Goal: Transaction & Acquisition: Purchase product/service

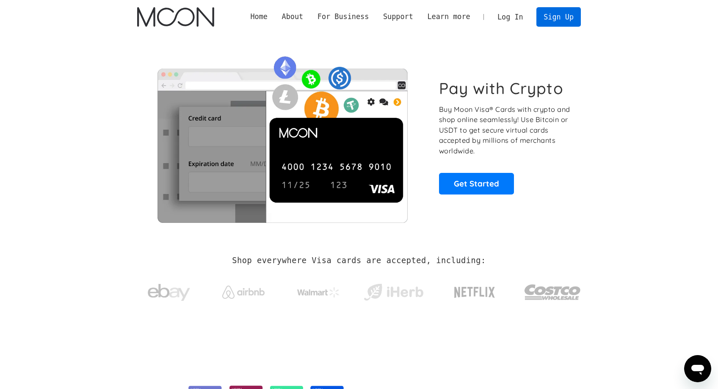
click at [559, 15] on link "Sign Up" at bounding box center [559, 16] width 44 height 19
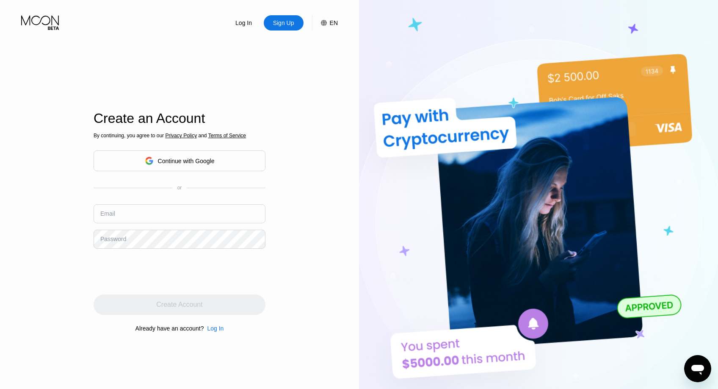
click at [331, 23] on div "EN" at bounding box center [334, 22] width 8 height 7
click at [316, 65] on img at bounding box center [316, 65] width 8 height 8
click at [329, 210] on div "Log In Sign Up EN Language English English Spanish Save Create an Account By co…" at bounding box center [179, 214] width 359 height 428
click at [327, 210] on div "Log In Sign Up EN Language English English Spanish Save Create an Account By co…" at bounding box center [179, 214] width 359 height 428
click at [333, 22] on div "EN" at bounding box center [334, 22] width 8 height 7
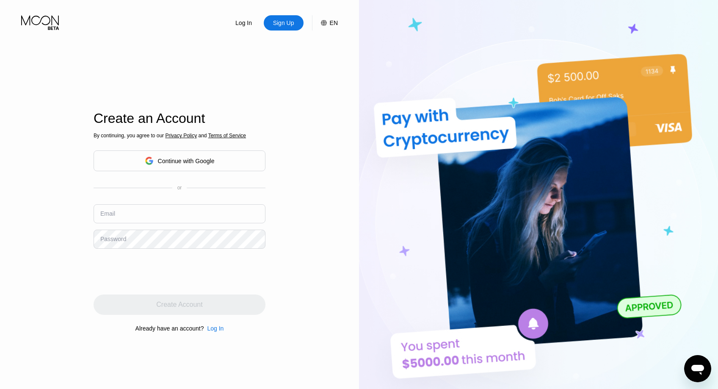
click at [120, 214] on input "text" at bounding box center [180, 213] width 172 height 19
type input "jazzylover"
type input "jazzylover2020@icloud.com"
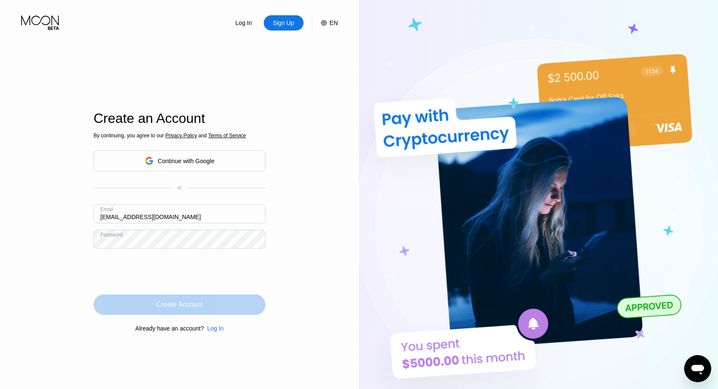
click at [188, 304] on div "Create Account" at bounding box center [179, 304] width 46 height 8
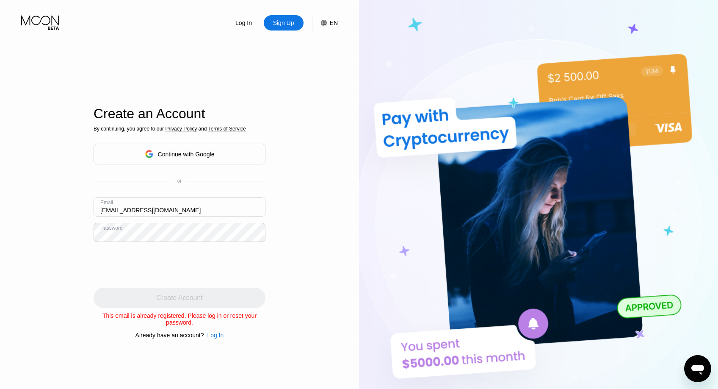
click at [218, 335] on div "Log In" at bounding box center [215, 335] width 17 height 7
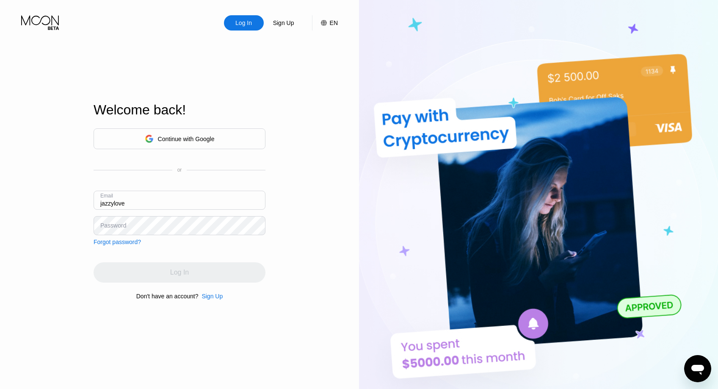
type input "jazzylover"
type input "jazzylover2020@icloud.com"
click at [125, 225] on div "Password" at bounding box center [113, 225] width 26 height 7
click at [124, 228] on div "Password" at bounding box center [113, 225] width 26 height 7
click at [186, 201] on input "jazzylover2020@icloud.com" at bounding box center [180, 200] width 172 height 19
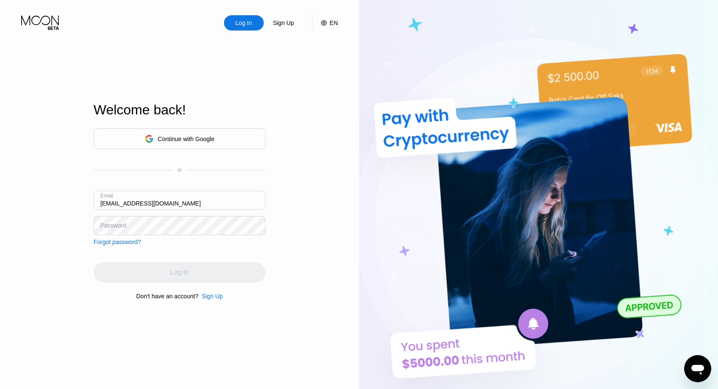
click at [292, 260] on div "Log In Sign Up EN Language English Save Welcome back! Continue with Google or E…" at bounding box center [179, 214] width 359 height 428
click at [126, 243] on div "Forgot password?" at bounding box center [117, 241] width 47 height 7
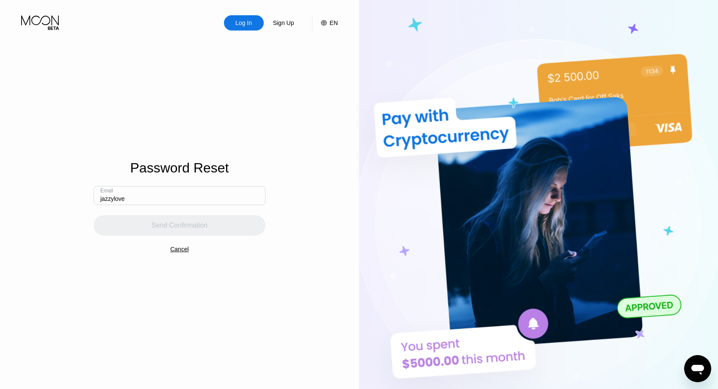
type input "jazzylover"
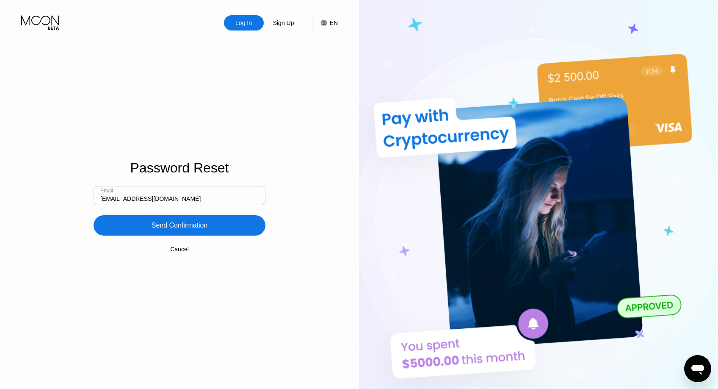
type input "jazzylover2020@icloud.com"
click at [319, 321] on div "Log In Sign Up EN Language English Save Password Reset Email jazzylover2020@icl…" at bounding box center [179, 214] width 359 height 428
click at [182, 227] on div "Send Confirmation" at bounding box center [180, 225] width 56 height 8
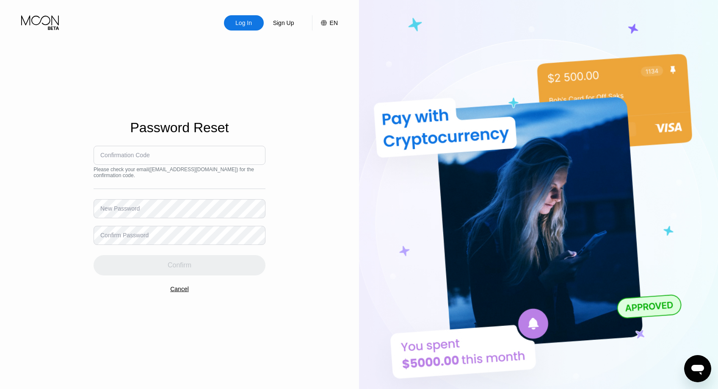
click at [179, 156] on input at bounding box center [180, 155] width 172 height 19
paste input "743834"
type input "743834"
click at [122, 208] on div "New Password" at bounding box center [119, 208] width 39 height 7
click at [125, 208] on div "New Password" at bounding box center [119, 208] width 39 height 7
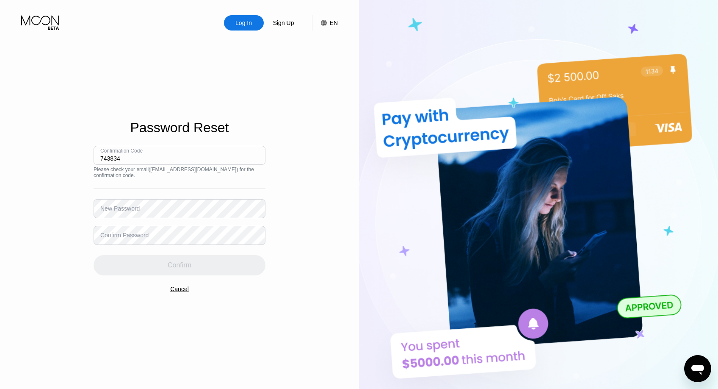
click at [129, 159] on input "743834" at bounding box center [180, 155] width 172 height 19
click at [82, 180] on div "Log In Sign Up EN Language English Save Password Reset Confirmation Code 743834…" at bounding box center [179, 214] width 359 height 428
click at [120, 208] on div "New Password" at bounding box center [119, 208] width 39 height 7
click at [119, 209] on div "New Password" at bounding box center [119, 208] width 39 height 7
click at [154, 156] on input "743834" at bounding box center [180, 155] width 172 height 19
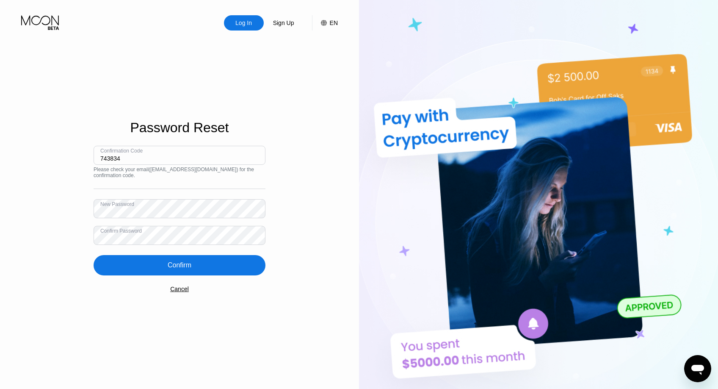
click at [185, 266] on div "Confirm" at bounding box center [180, 265] width 24 height 8
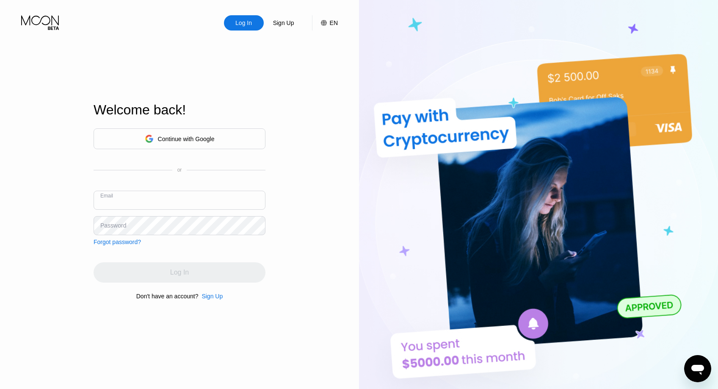
click at [140, 201] on input "text" at bounding box center [180, 200] width 172 height 19
type input "jazzylover2020"
type input "jazzylover2020@icloud.com"
click at [125, 224] on div "Password" at bounding box center [113, 225] width 26 height 7
click at [125, 228] on div "Password" at bounding box center [113, 225] width 26 height 7
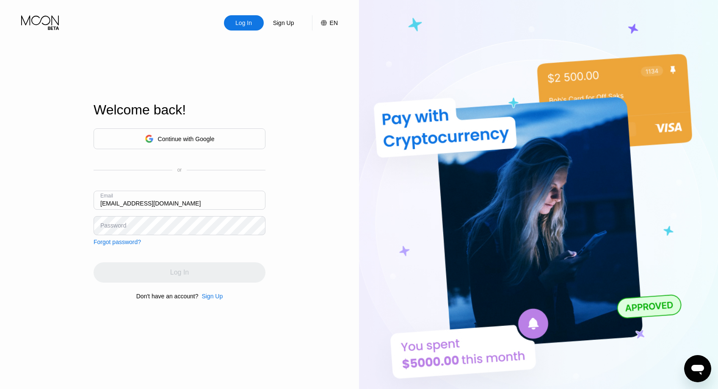
click at [191, 205] on input "jazzylover2020@icloud.com" at bounding box center [180, 200] width 172 height 19
click at [312, 293] on div "Log In Sign Up EN Language English Save Welcome back! Continue with Google or E…" at bounding box center [179, 214] width 359 height 428
click at [345, 270] on div "Log In Sign Up EN Language English Save Welcome back! Continue with Google or E…" at bounding box center [179, 214] width 359 height 428
click at [116, 224] on div "Password" at bounding box center [113, 225] width 26 height 7
click at [121, 227] on div "Password" at bounding box center [113, 225] width 26 height 7
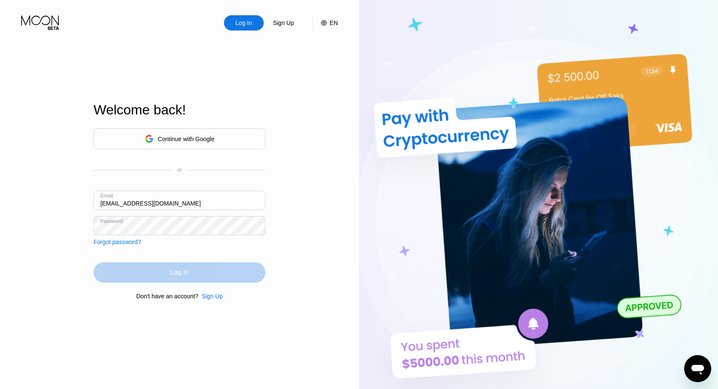
click at [203, 273] on div "Log In" at bounding box center [180, 272] width 172 height 20
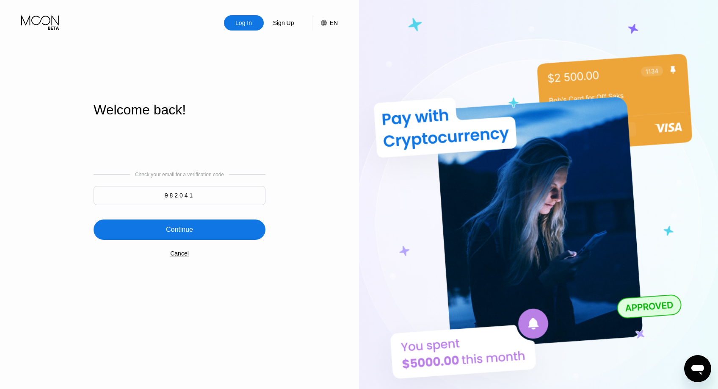
type input "982041"
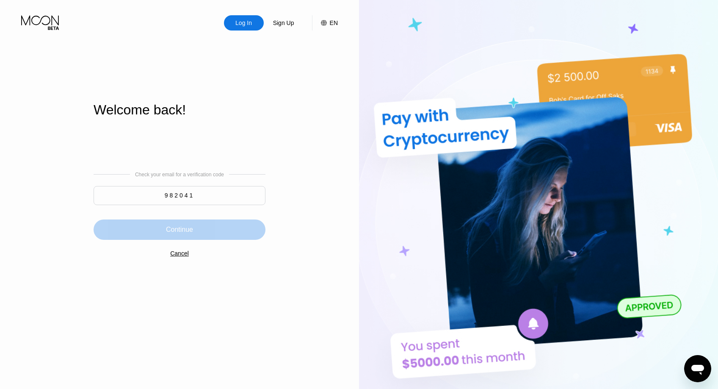
click at [184, 227] on div "Continue" at bounding box center [179, 229] width 27 height 8
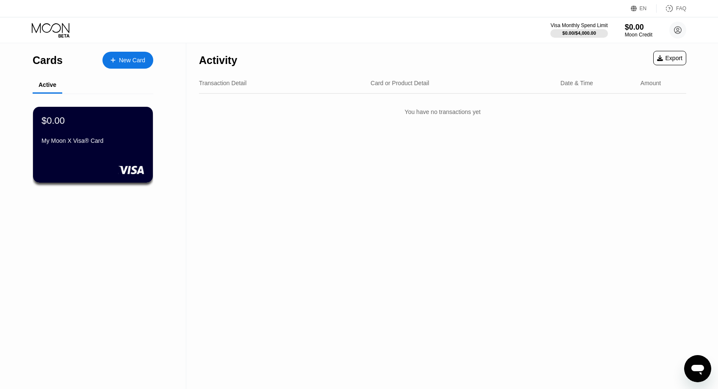
click at [397, 238] on div "Activity Export Transaction Detail Card or Product Detail Date & Time Amount Yo…" at bounding box center [442, 216] width 513 height 346
click at [678, 28] on icon at bounding box center [678, 30] width 5 height 5
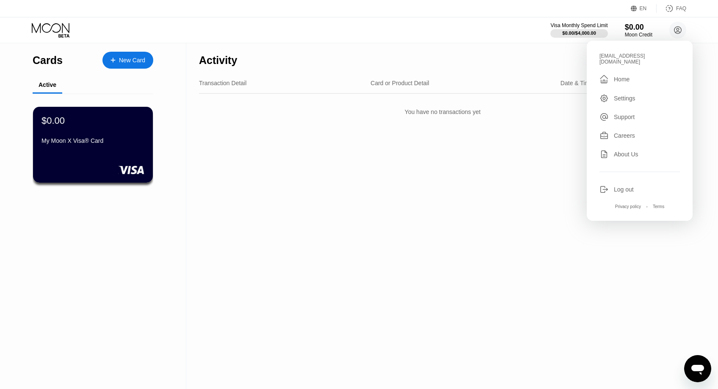
click at [625, 95] on div "Settings" at bounding box center [625, 98] width 22 height 7
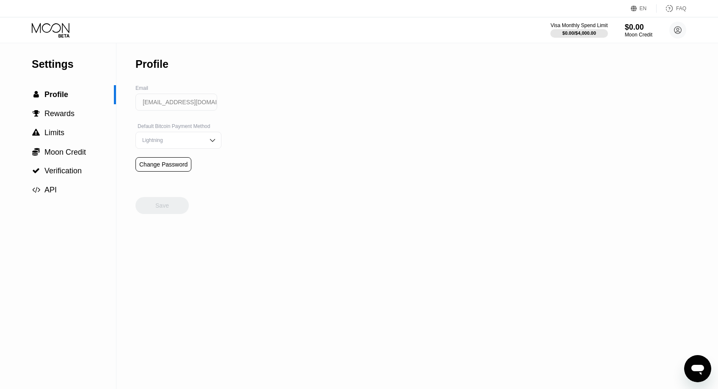
click at [212, 140] on img at bounding box center [212, 140] width 8 height 8
click at [275, 160] on div "Settings  Profile  Rewards  Limits  Moon Credit  Verification  API Profil…" at bounding box center [359, 216] width 718 height 346
click at [278, 157] on div "Settings  Profile  Rewards  Limits  Moon Credit  Verification  API Profil…" at bounding box center [359, 216] width 718 height 346
click at [205, 174] on div "On-Chain" at bounding box center [178, 174] width 77 height 6
click at [290, 175] on div "Settings  Profile  Rewards  Limits  Moon Credit  Verification  API Profil…" at bounding box center [359, 216] width 718 height 346
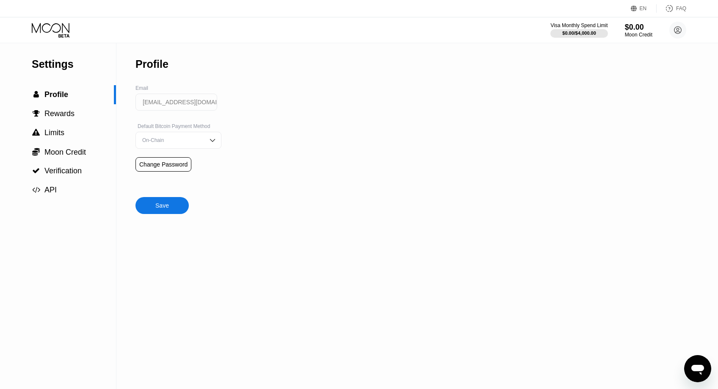
click at [212, 140] on img at bounding box center [212, 140] width 8 height 8
click at [199, 156] on div "Lightning" at bounding box center [178, 157] width 77 height 6
click at [262, 155] on div "Settings  Profile  Rewards  Limits  Moon Credit  Verification  API Profil…" at bounding box center [359, 216] width 718 height 346
click at [54, 133] on span "Limits" at bounding box center [54, 132] width 20 height 8
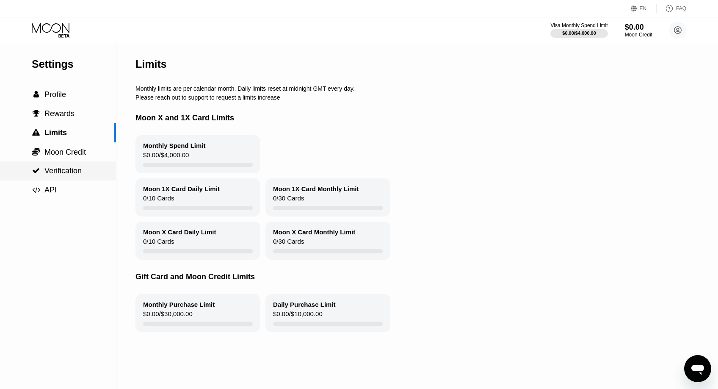
click at [68, 170] on span "Verification" at bounding box center [62, 170] width 37 height 8
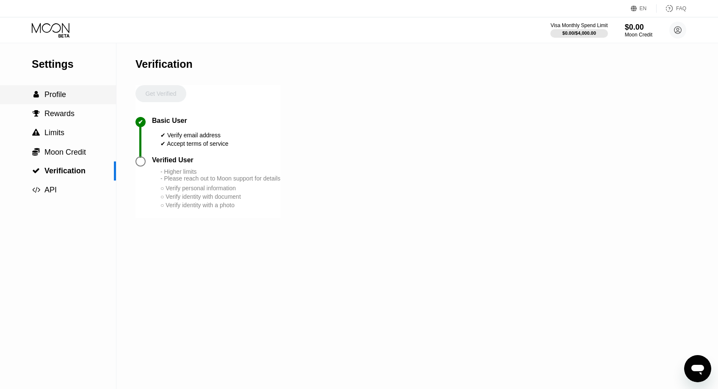
click at [49, 94] on span "Profile" at bounding box center [55, 94] width 22 height 8
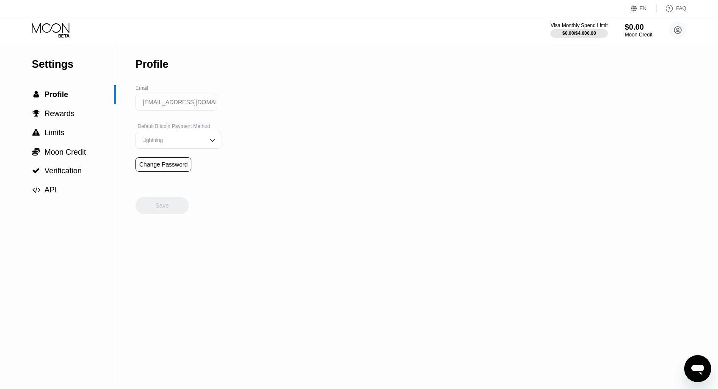
click at [404, 212] on div "Settings  Profile  Rewards  Limits  Moon Credit  Verification  API Profil…" at bounding box center [359, 216] width 718 height 346
click at [61, 115] on span "Rewards" at bounding box center [59, 113] width 30 height 8
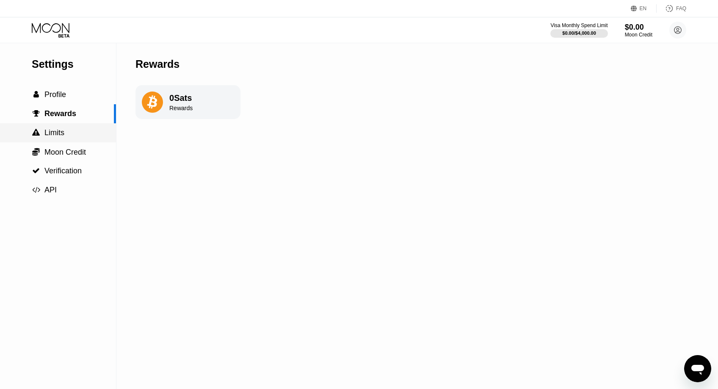
click at [55, 131] on span "Limits" at bounding box center [54, 132] width 20 height 8
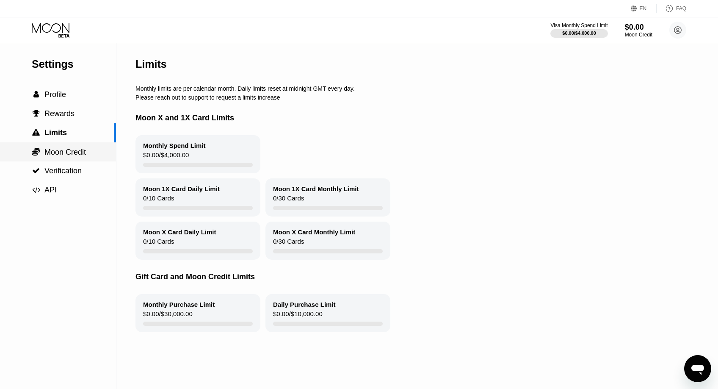
click at [57, 150] on span "Moon Credit" at bounding box center [65, 152] width 42 height 8
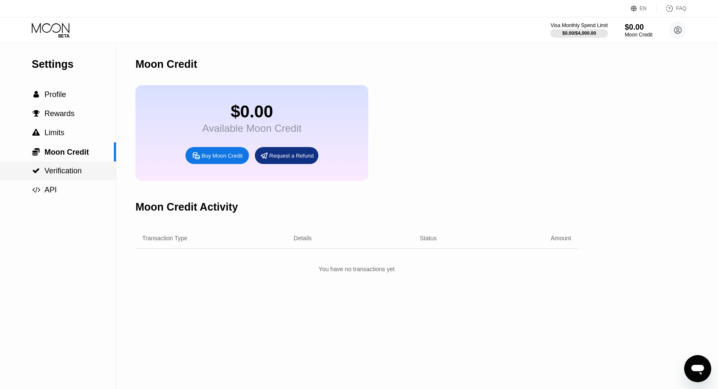
click at [55, 169] on span "Verification" at bounding box center [62, 170] width 37 height 8
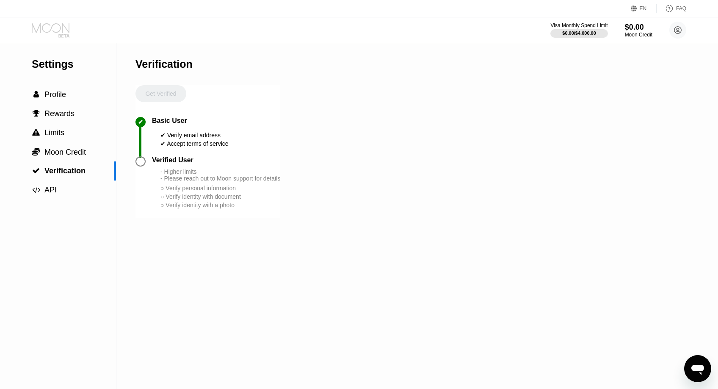
click at [60, 30] on icon at bounding box center [51, 28] width 38 height 10
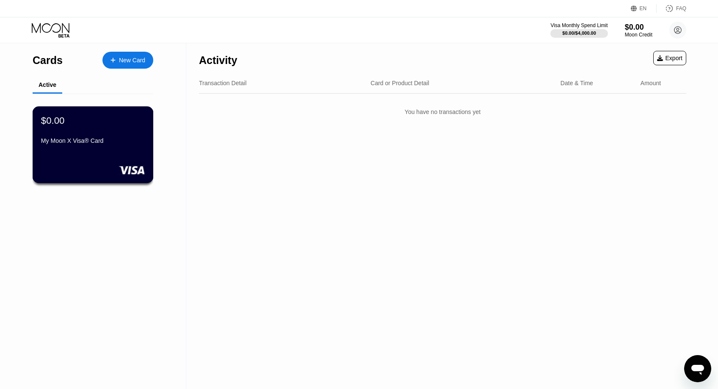
click at [94, 153] on div "$0.00 My Moon X Visa® Card" at bounding box center [93, 144] width 121 height 77
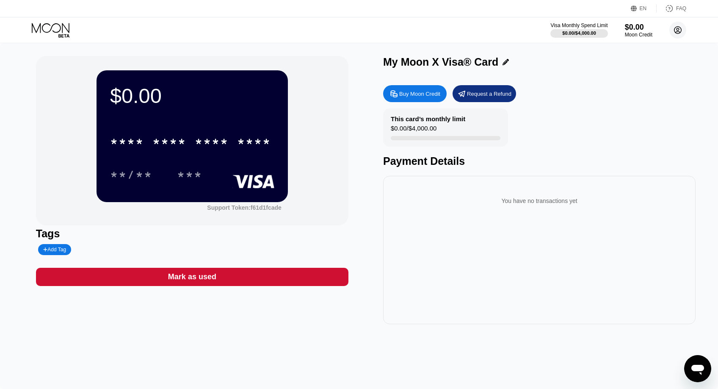
click at [680, 30] on circle at bounding box center [678, 30] width 17 height 17
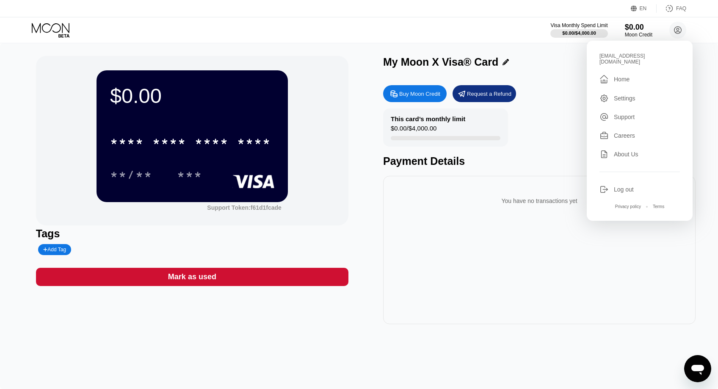
click at [484, 250] on div "You have no transactions yet" at bounding box center [539, 250] width 313 height 148
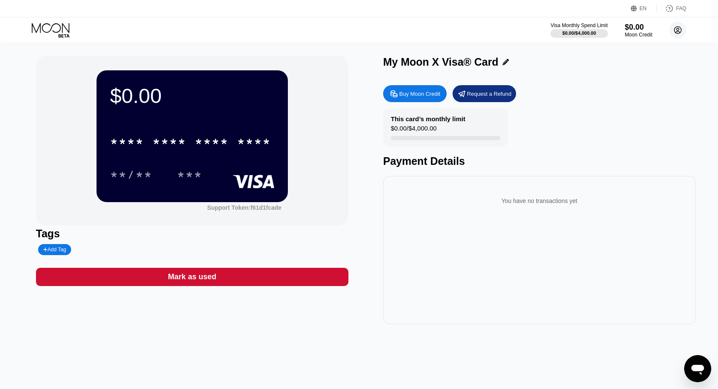
click at [677, 30] on icon at bounding box center [678, 30] width 5 height 5
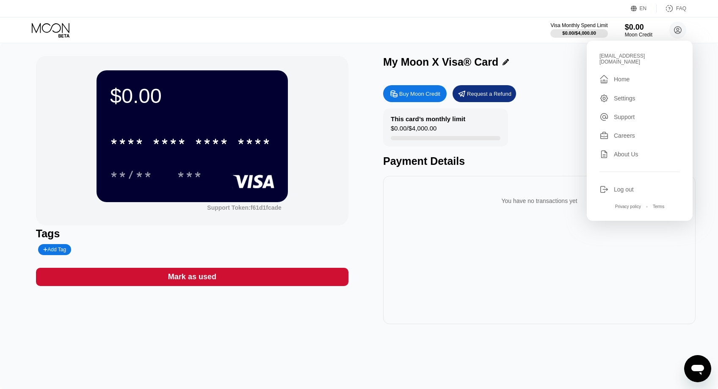
click at [630, 95] on div "Settings" at bounding box center [625, 98] width 22 height 7
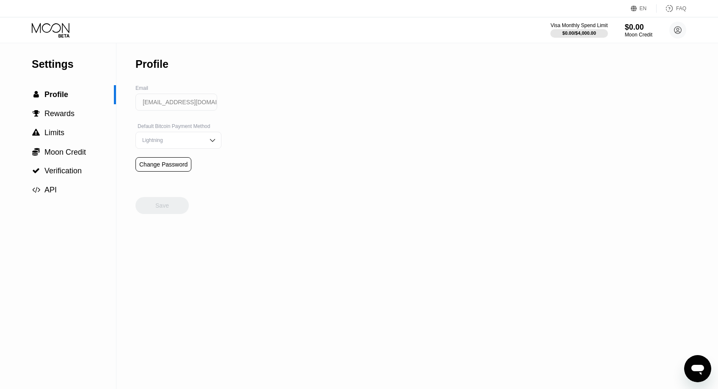
click at [211, 140] on img at bounding box center [212, 140] width 8 height 8
click at [158, 173] on div "On-Chain" at bounding box center [178, 174] width 77 height 6
click at [164, 205] on div "Save" at bounding box center [162, 206] width 14 height 8
click at [297, 201] on div "Settings  Profile  Rewards  Limits  Moon Credit  Verification  API Profil…" at bounding box center [359, 216] width 718 height 346
click at [679, 29] on icon at bounding box center [678, 30] width 5 height 5
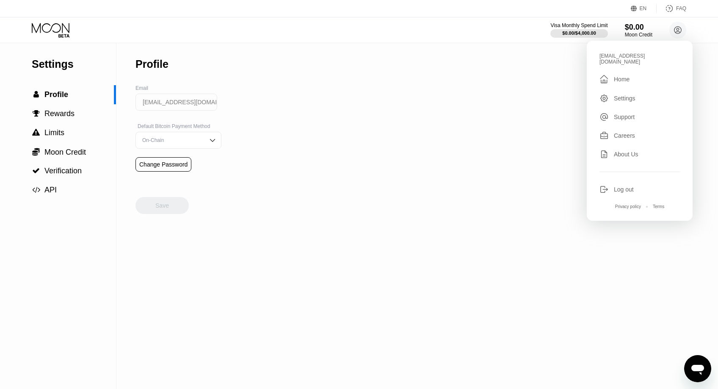
click at [622, 76] on div "Home" at bounding box center [622, 79] width 16 height 7
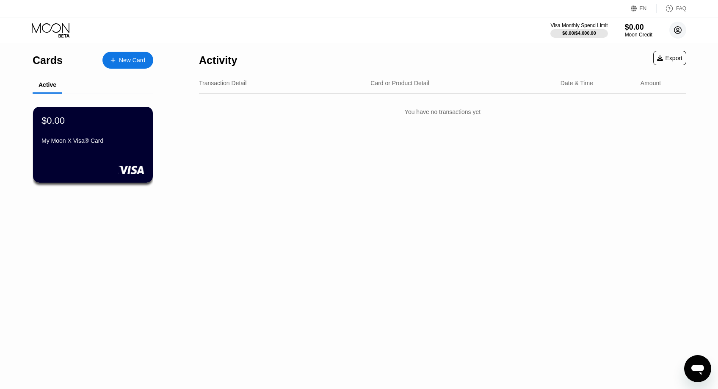
click at [679, 29] on circle at bounding box center [678, 30] width 17 height 17
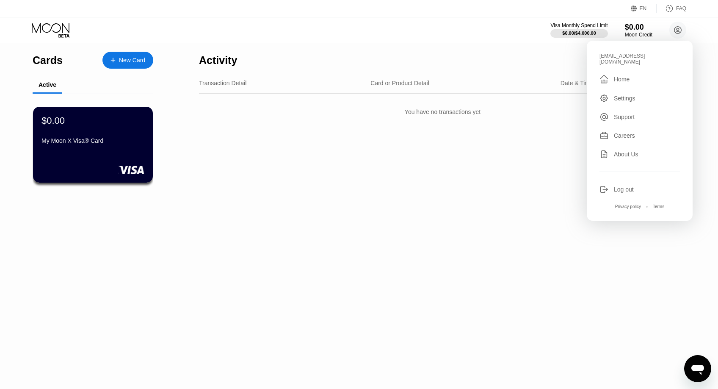
click at [627, 186] on div "Log out" at bounding box center [624, 189] width 20 height 7
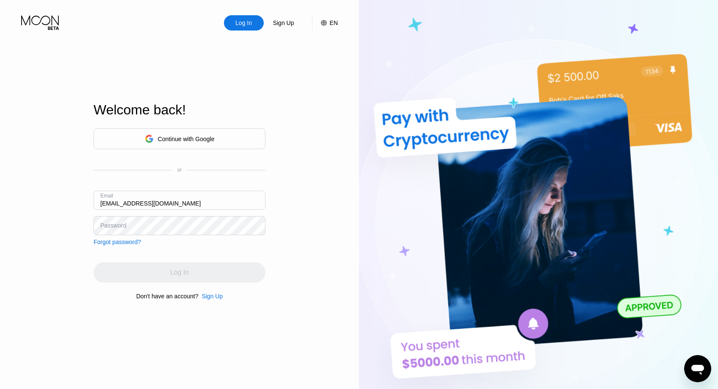
type input "[EMAIL_ADDRESS][DOMAIN_NAME]"
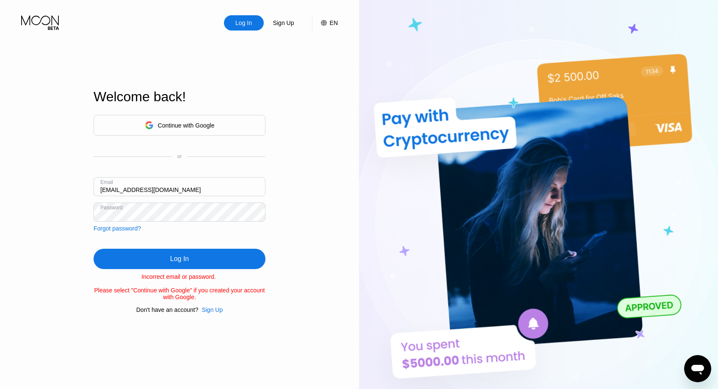
click at [214, 310] on div "Sign Up" at bounding box center [212, 309] width 21 height 7
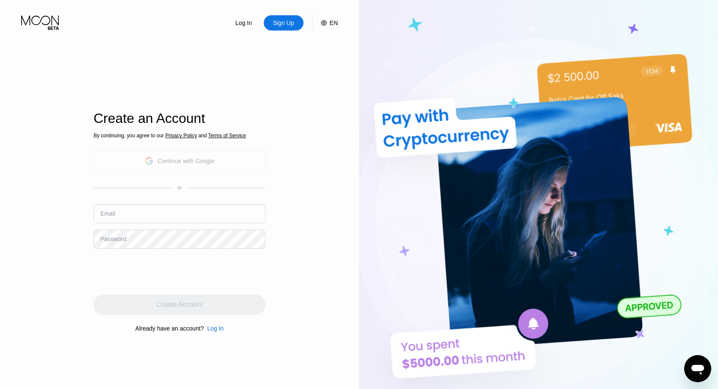
click at [184, 158] on div "Continue with Google" at bounding box center [186, 161] width 57 height 7
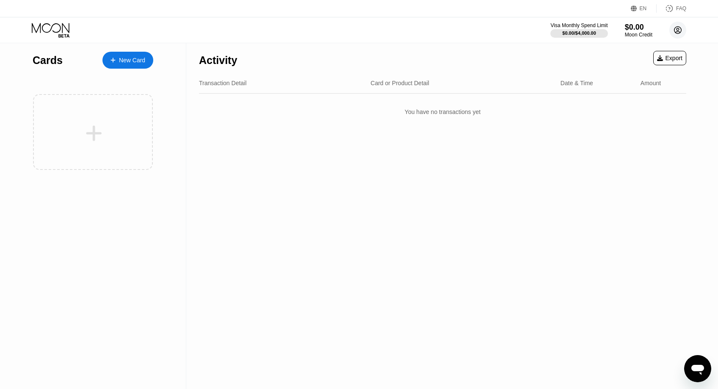
click at [676, 28] on circle at bounding box center [678, 30] width 17 height 17
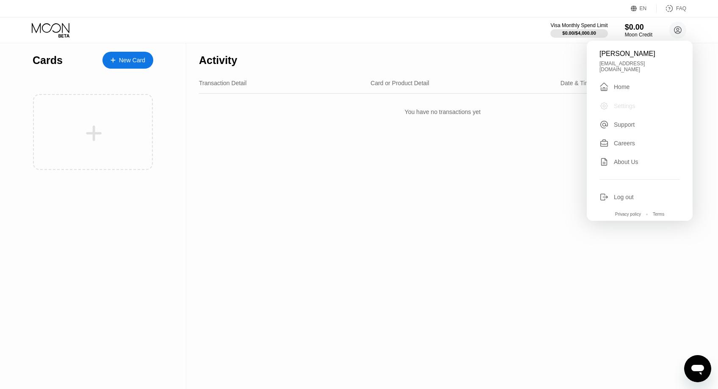
click at [628, 103] on div "Settings" at bounding box center [625, 106] width 22 height 7
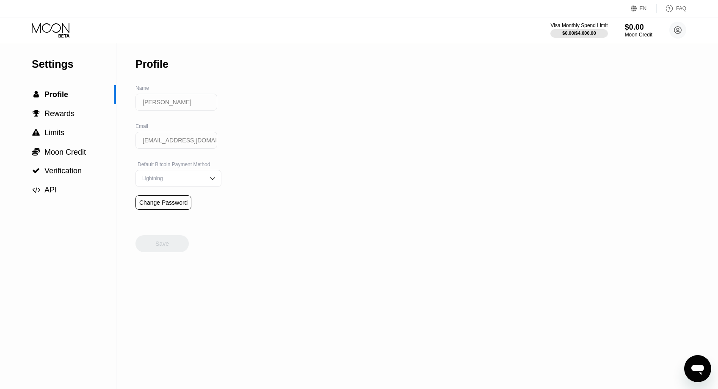
click at [211, 180] on img at bounding box center [212, 178] width 8 height 8
click at [172, 213] on div "On-Chain" at bounding box center [178, 212] width 77 height 6
click at [166, 244] on div "Save" at bounding box center [162, 244] width 14 height 8
click at [292, 221] on div "Settings  Profile  Rewards  Limits  Moon Credit  Verification  API Profil…" at bounding box center [359, 216] width 718 height 346
click at [678, 28] on icon at bounding box center [678, 30] width 5 height 5
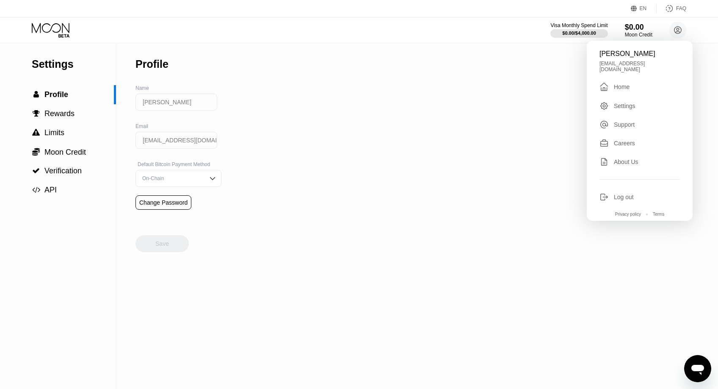
click at [622, 83] on div "Home" at bounding box center [622, 86] width 16 height 7
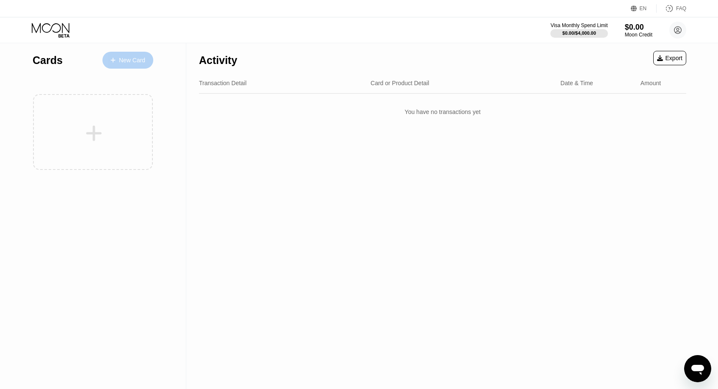
click at [125, 58] on div "New Card" at bounding box center [132, 60] width 26 height 7
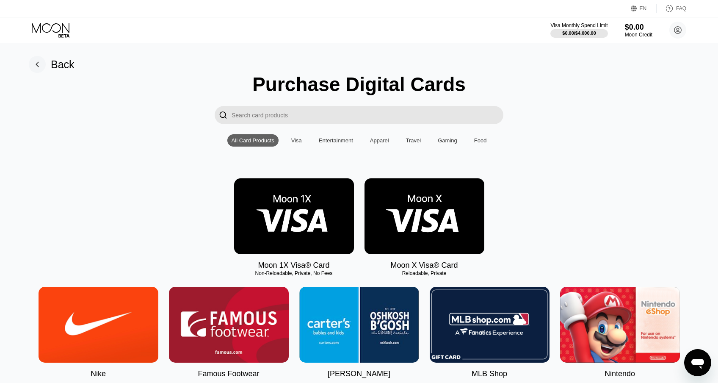
click at [296, 141] on div "Visa" at bounding box center [296, 140] width 11 height 6
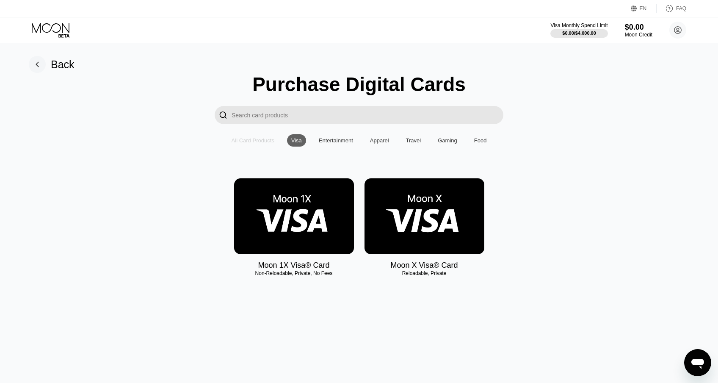
click at [262, 141] on div "All Card Products" at bounding box center [253, 140] width 43 height 6
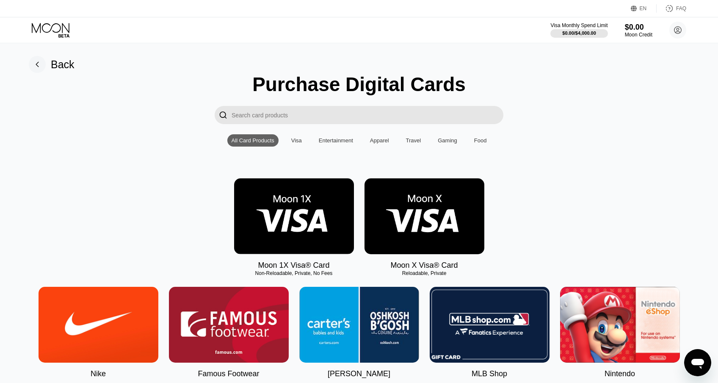
click at [292, 140] on div "Visa" at bounding box center [296, 140] width 11 height 6
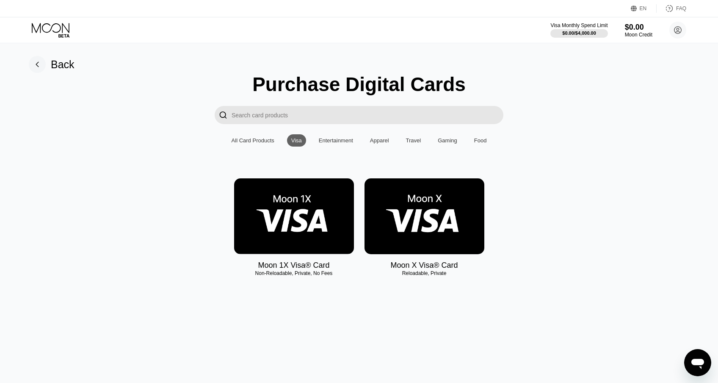
click at [546, 174] on div "Purchase Digital Cards  All Card Products Visa Entertainment Apparel Travel Ga…" at bounding box center [359, 180] width 699 height 214
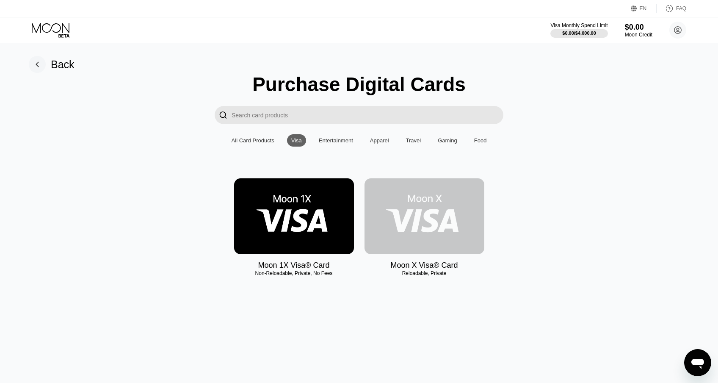
click at [425, 222] on img at bounding box center [425, 216] width 120 height 76
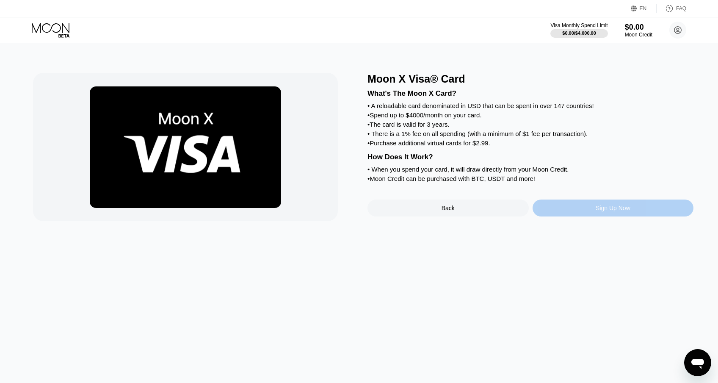
click at [615, 210] on div "Sign Up Now" at bounding box center [613, 208] width 35 height 7
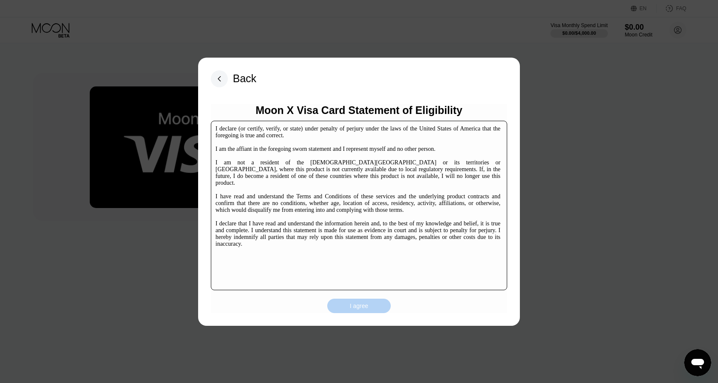
click at [362, 305] on div "I agree" at bounding box center [359, 306] width 19 height 8
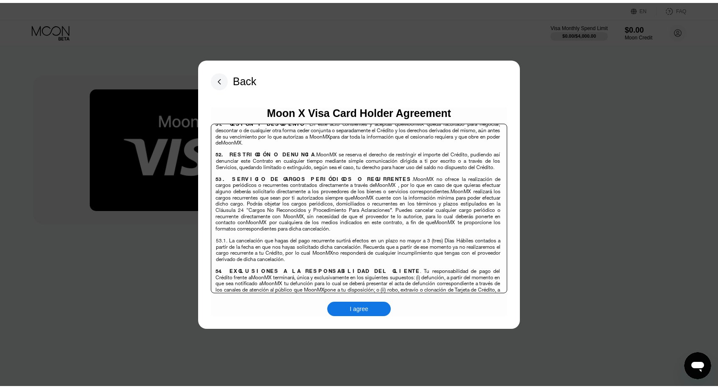
scroll to position [5674, 0]
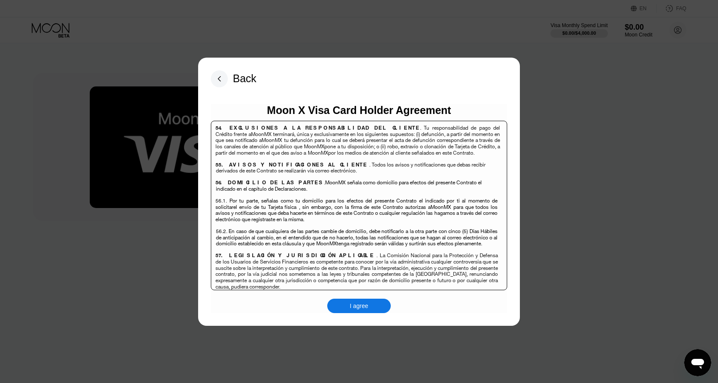
click at [359, 306] on div "I agree" at bounding box center [359, 306] width 19 height 8
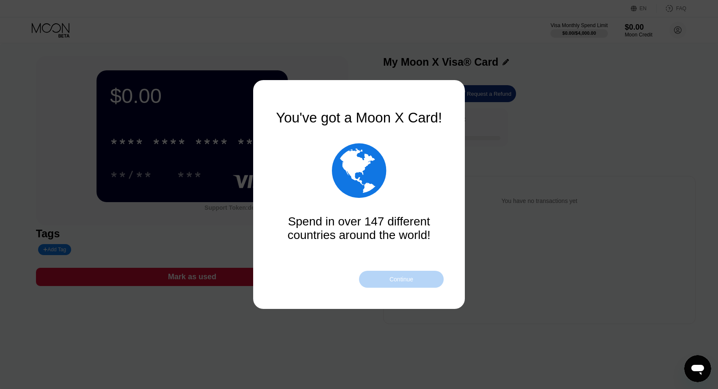
click at [404, 278] on div "Continue" at bounding box center [402, 279] width 24 height 7
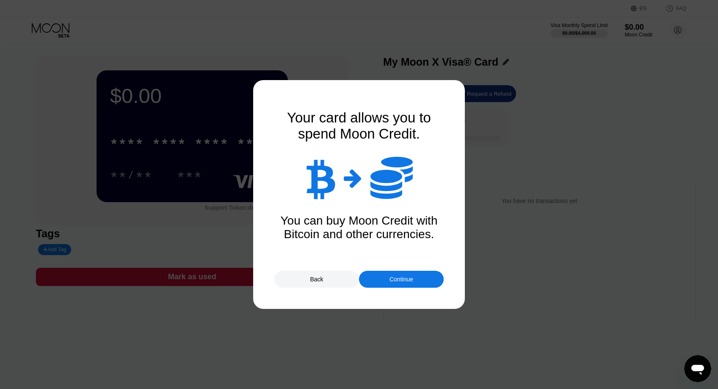
click at [396, 278] on div "Continue" at bounding box center [402, 279] width 24 height 7
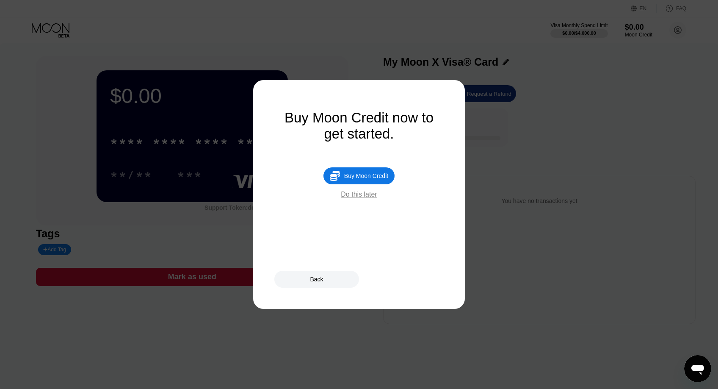
click at [364, 195] on div "Do this later" at bounding box center [359, 195] width 36 height 8
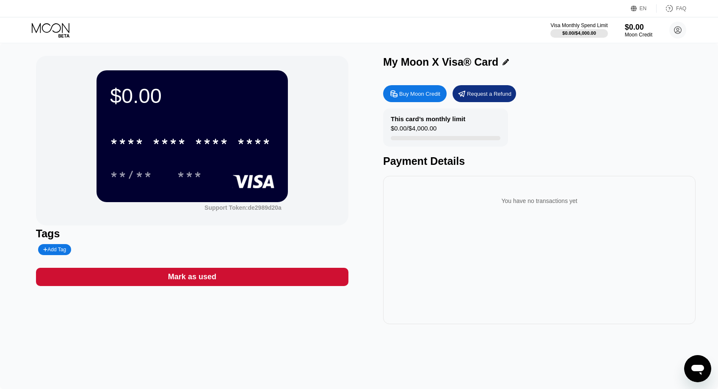
click at [493, 278] on div "You have no transactions yet" at bounding box center [539, 250] width 313 height 148
click at [627, 154] on div "This card’s monthly limit $0.00 / $4,000.00 Payment Details" at bounding box center [539, 137] width 313 height 59
click at [679, 29] on circle at bounding box center [678, 30] width 17 height 17
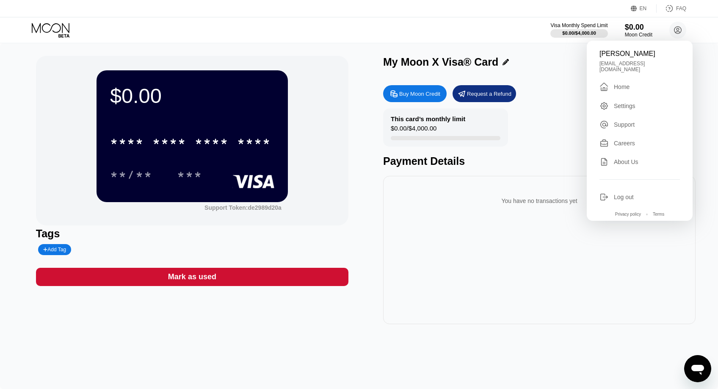
click at [623, 83] on div "Home" at bounding box center [622, 86] width 16 height 7
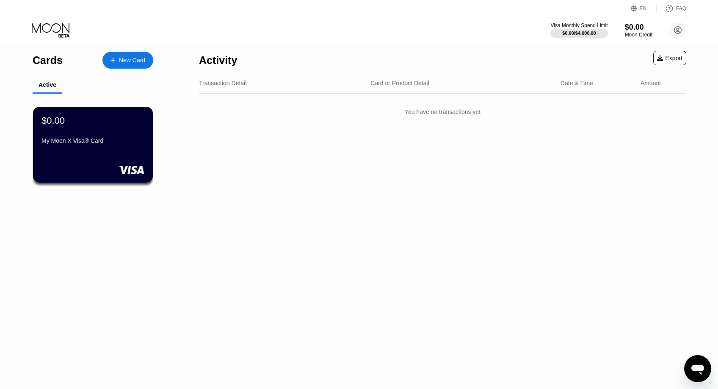
click at [514, 55] on div "Activity Export" at bounding box center [443, 58] width 488 height 30
click at [530, 218] on div "Activity Export Transaction Detail Card or Product Detail Date & Time Amount Yo…" at bounding box center [442, 216] width 513 height 346
